Goal: Participate in discussion

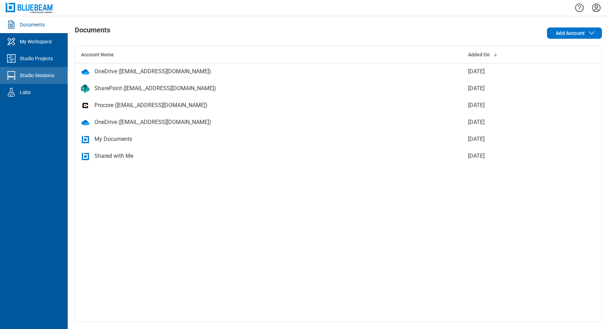
click at [35, 79] on link "Studio Sessions" at bounding box center [34, 75] width 68 height 17
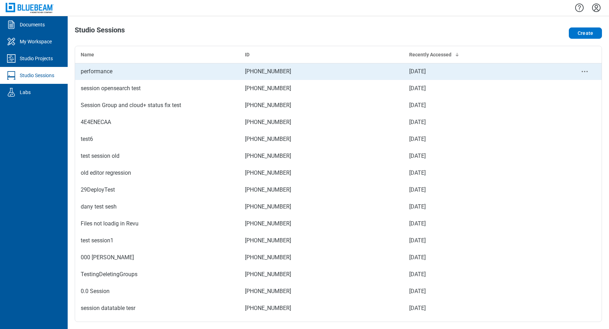
click at [89, 72] on div "performance" at bounding box center [157, 71] width 153 height 8
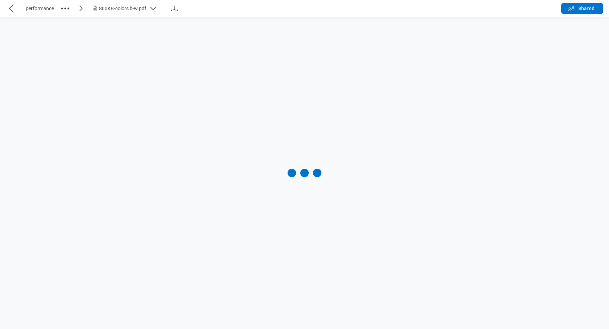
click at [10, 9] on icon at bounding box center [11, 8] width 8 height 8
